Goal: Transaction & Acquisition: Purchase product/service

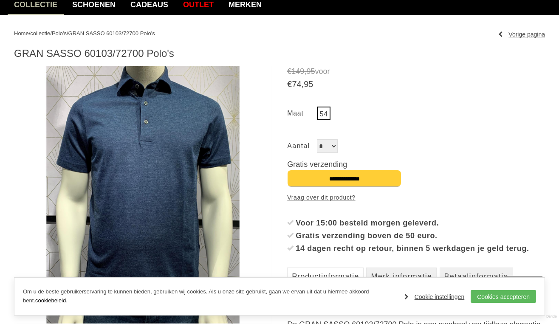
scroll to position [77, 0]
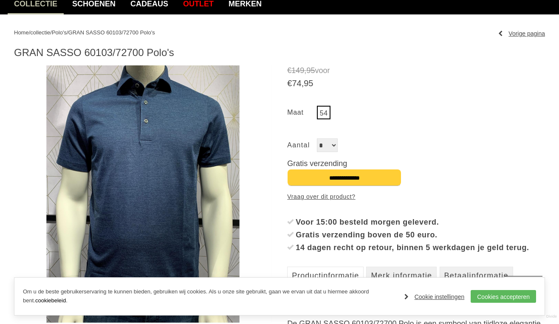
click at [321, 115] on link "54" at bounding box center [324, 113] width 14 height 14
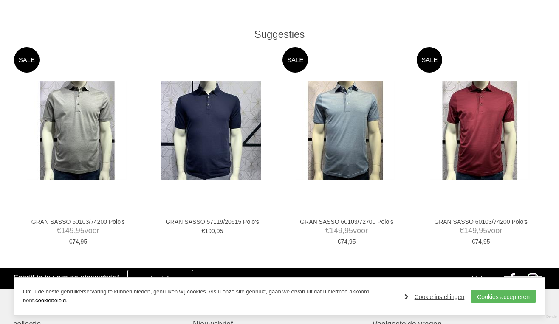
scroll to position [463, 0]
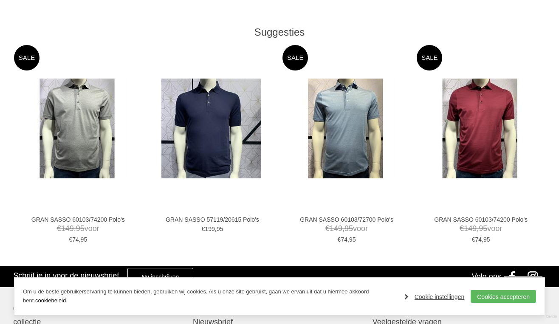
click at [339, 221] on link "GRAN SASSO 60103/72700 Polo's" at bounding box center [347, 220] width 118 height 8
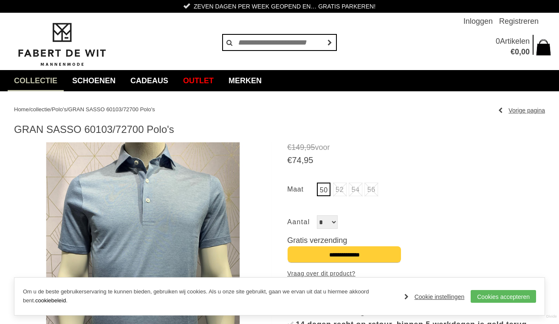
click at [398, 148] on span "€ 149 , 95 voor" at bounding box center [416, 147] width 258 height 11
click at [455, 296] on link "Cookie instellingen" at bounding box center [434, 297] width 60 height 13
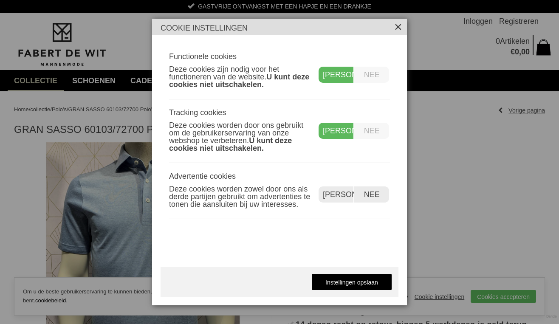
click at [367, 134] on label "Nee" at bounding box center [371, 131] width 35 height 16
click at [375, 200] on label "Nee" at bounding box center [371, 194] width 35 height 16
click at [356, 280] on link "Instellingen opslaan" at bounding box center [351, 282] width 81 height 17
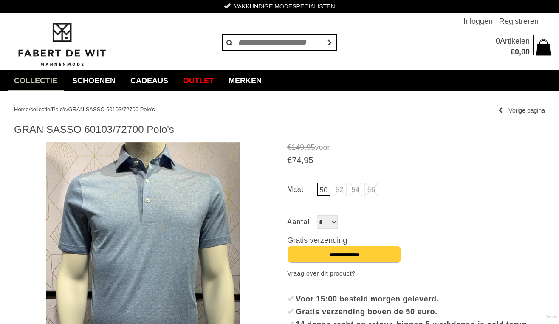
click at [401, 158] on span "€ 74 , 95" at bounding box center [416, 160] width 258 height 11
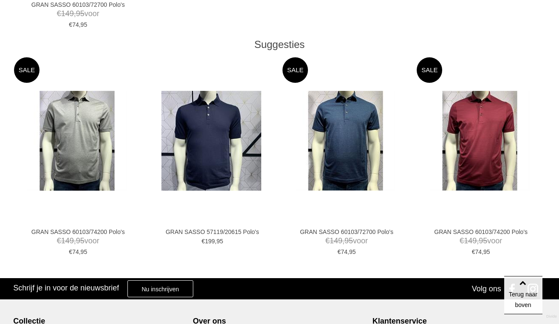
scroll to position [650, 0]
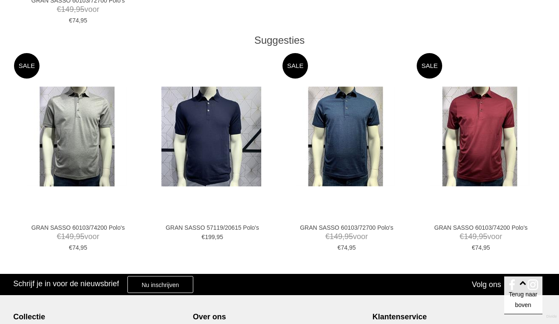
click at [71, 149] on img at bounding box center [77, 137] width 100 height 100
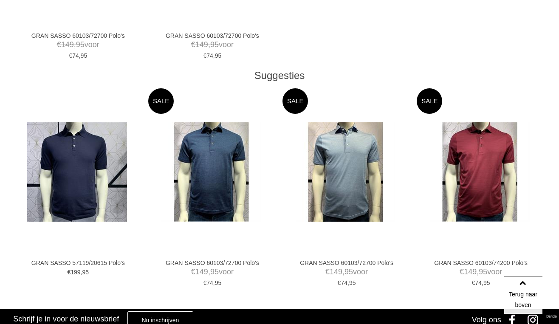
scroll to position [583, 0]
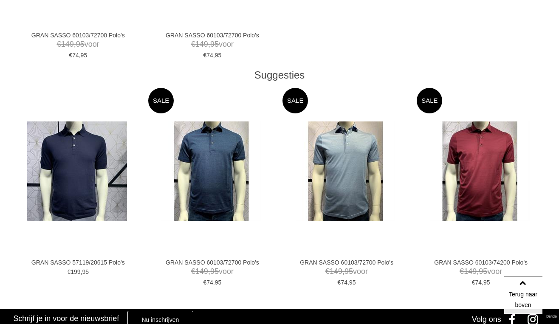
click at [469, 179] on img at bounding box center [480, 171] width 100 height 100
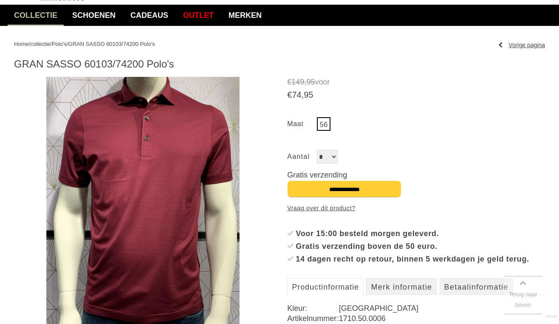
scroll to position [67, 0]
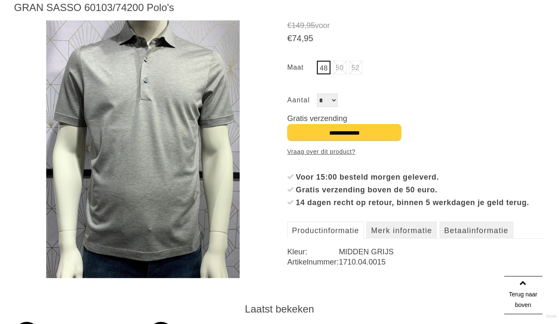
scroll to position [122, 0]
click at [362, 134] on input "**********" at bounding box center [344, 132] width 114 height 17
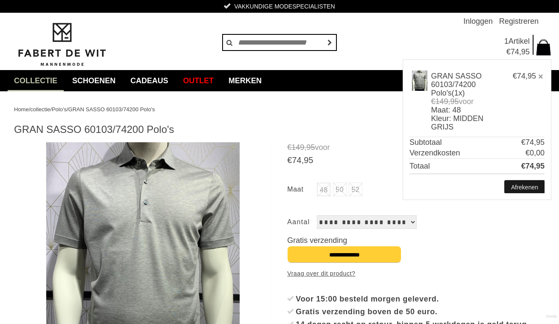
click at [525, 189] on link "Afrekenen" at bounding box center [525, 187] width 40 height 13
click at [521, 188] on link "Afrekenen" at bounding box center [525, 187] width 40 height 13
click at [540, 45] on span at bounding box center [543, 46] width 15 height 21
click at [517, 43] on span "Artikel" at bounding box center [518, 41] width 21 height 8
click at [537, 48] on span at bounding box center [543, 46] width 15 height 21
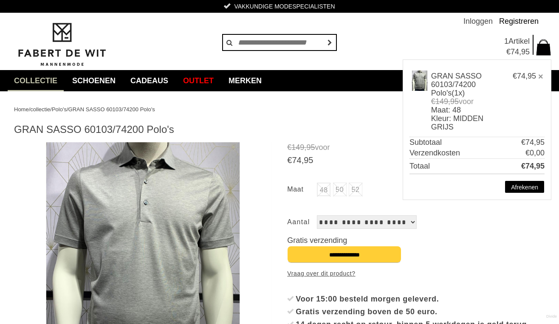
click at [516, 20] on link "Registreren" at bounding box center [519, 21] width 40 height 17
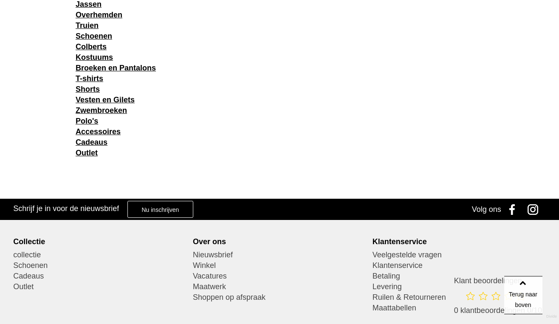
scroll to position [1263, 0]
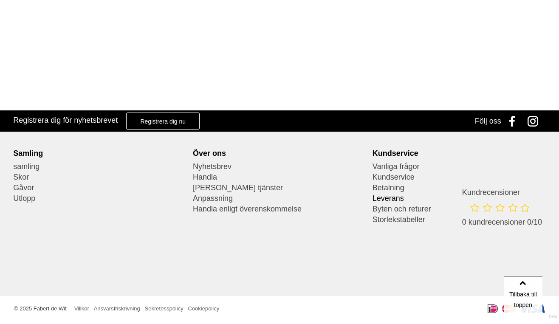
click at [387, 196] on font "Leverans" at bounding box center [388, 198] width 31 height 8
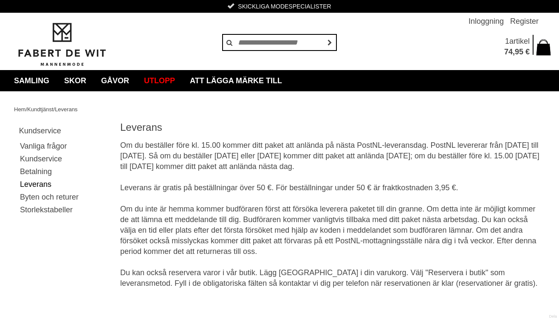
click at [341, 175] on div at bounding box center [332, 177] width 425 height 11
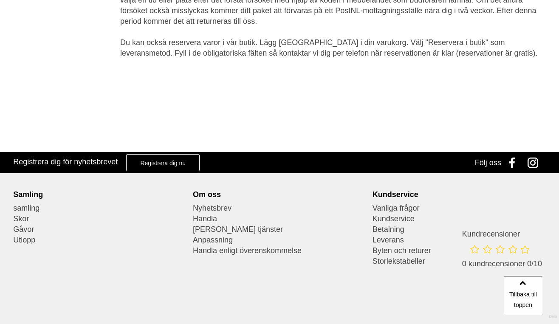
scroll to position [272, 0]
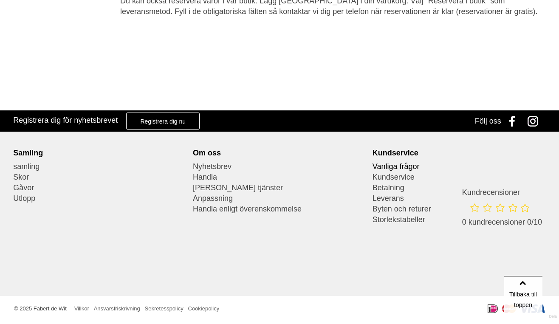
click at [384, 166] on font "Vanliga frågor" at bounding box center [396, 166] width 47 height 8
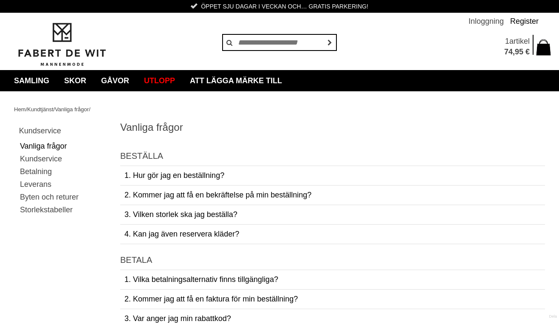
click at [522, 22] on font "Register" at bounding box center [524, 21] width 28 height 8
